Goal: Check status: Check status

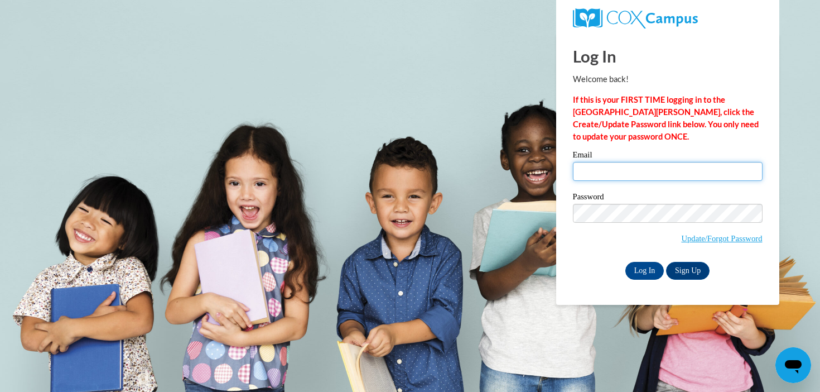
click at [666, 170] on input "Email" at bounding box center [668, 171] width 190 height 19
type input "mhanson@mtsd.k12.wi.us"
click at [625, 262] on input "Log In" at bounding box center [644, 271] width 39 height 18
